Goal: Task Accomplishment & Management: Use online tool/utility

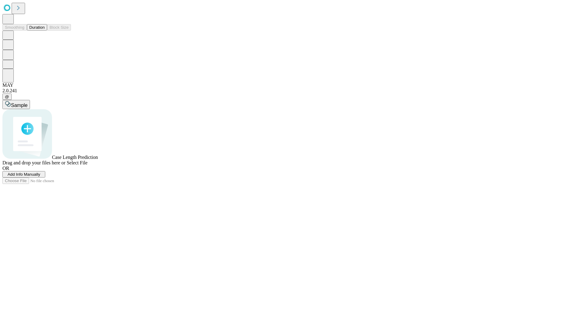
click at [45, 31] on button "Duration" at bounding box center [37, 27] width 20 height 6
click at [87, 165] on span "Select File" at bounding box center [77, 162] width 21 height 5
